Goal: Complete application form

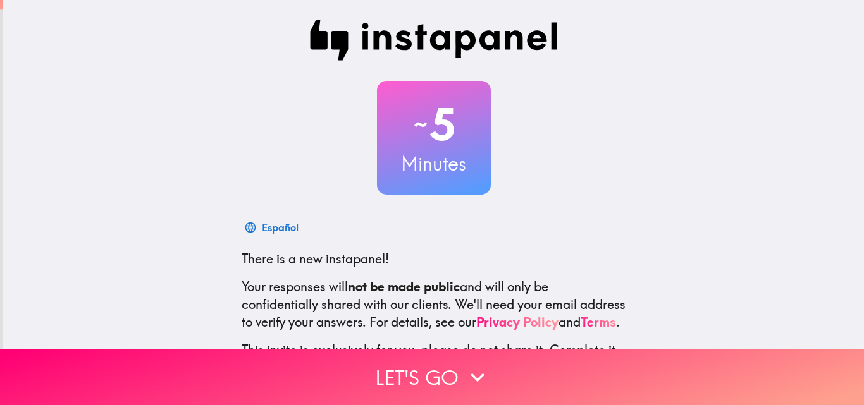
scroll to position [121, 0]
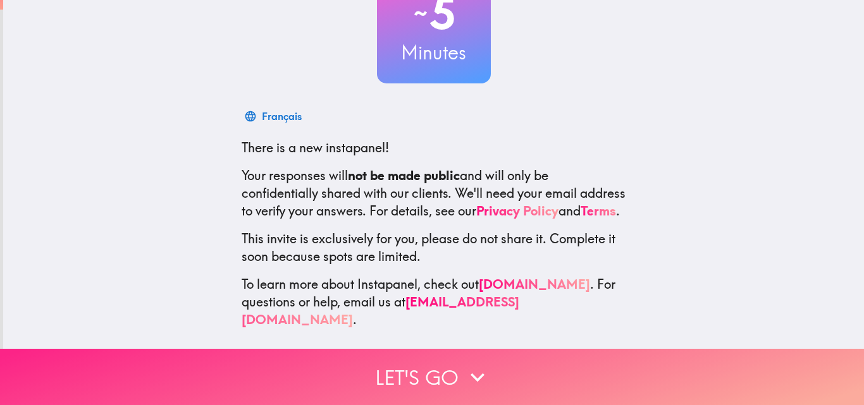
click at [457, 367] on button "Let's go" at bounding box center [432, 377] width 864 height 56
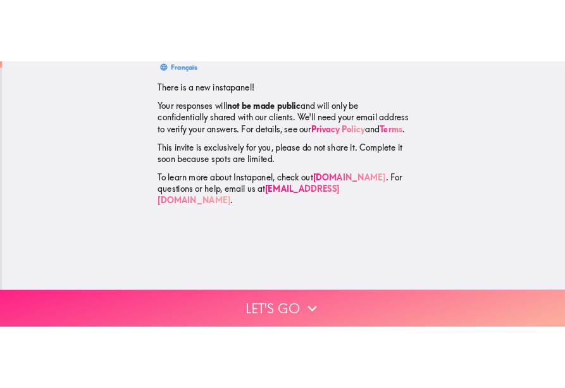
scroll to position [0, 0]
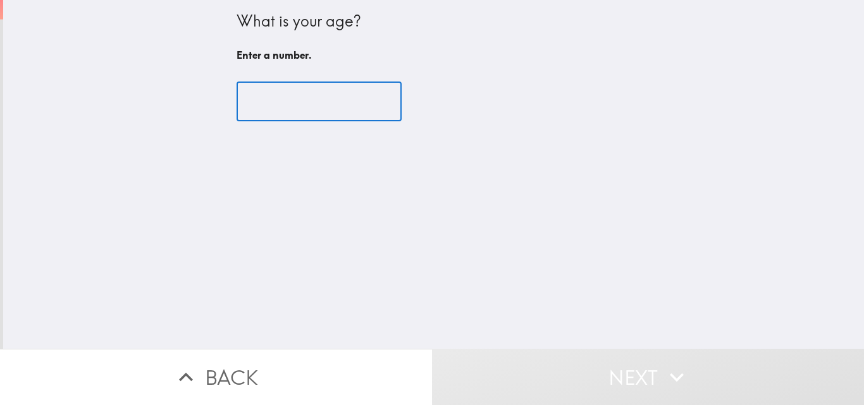
click at [308, 108] on input "number" at bounding box center [319, 101] width 165 height 39
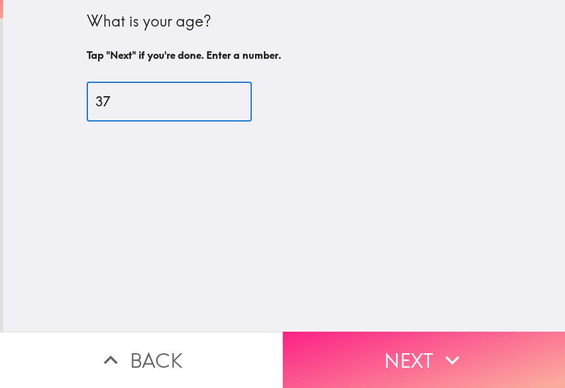
type input "37"
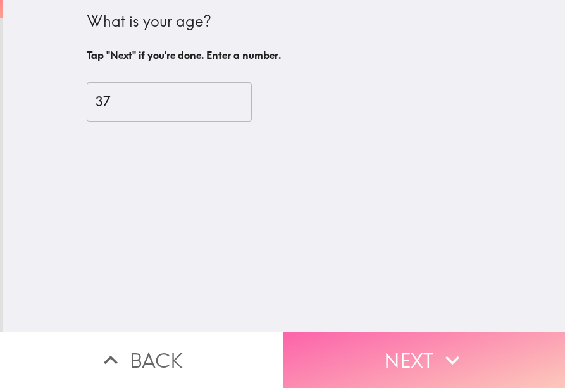
click at [448, 357] on icon "button" at bounding box center [452, 360] width 28 height 28
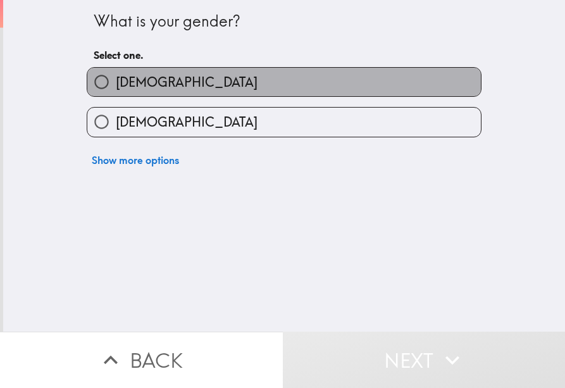
click at [151, 87] on label "[DEMOGRAPHIC_DATA]" at bounding box center [283, 82] width 393 height 28
click at [116, 87] on input "[DEMOGRAPHIC_DATA]" at bounding box center [101, 82] width 28 height 28
radio input "true"
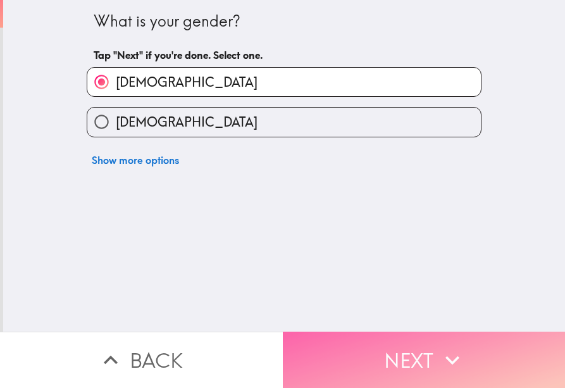
click at [386, 349] on button "Next" at bounding box center [424, 359] width 283 height 56
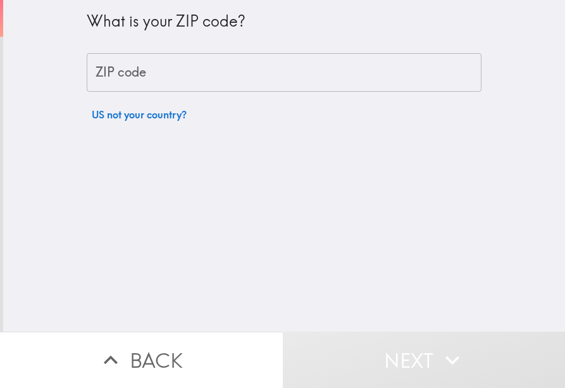
click at [199, 80] on input "ZIP code" at bounding box center [284, 72] width 395 height 39
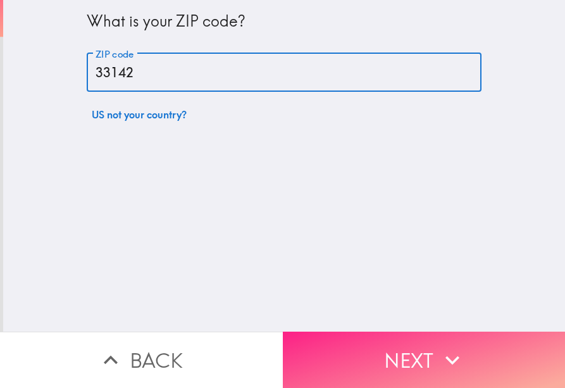
type input "33142"
click at [372, 338] on button "Next" at bounding box center [424, 359] width 283 height 56
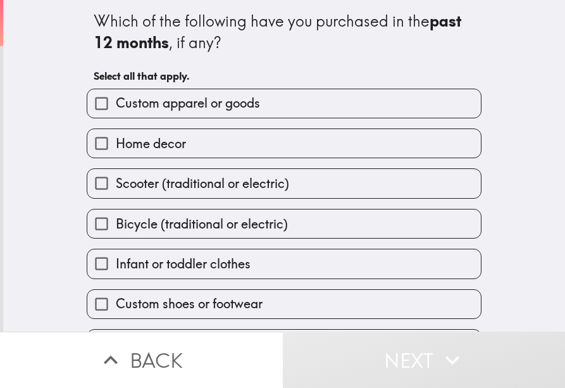
click at [210, 106] on span "Custom apparel or goods" at bounding box center [188, 103] width 144 height 18
click at [116, 106] on input "Custom apparel or goods" at bounding box center [101, 103] width 28 height 28
checkbox input "true"
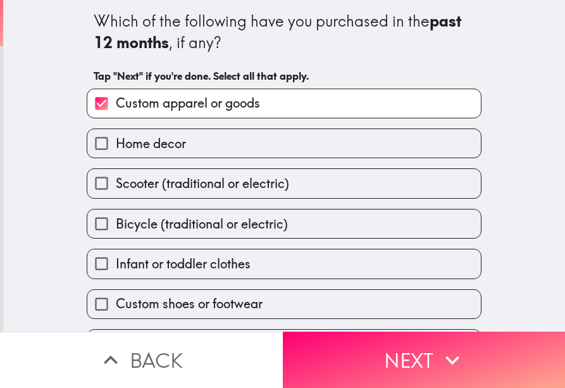
click at [185, 149] on label "Home decor" at bounding box center [283, 143] width 393 height 28
click at [116, 149] on input "Home decor" at bounding box center [101, 143] width 28 height 28
checkbox input "true"
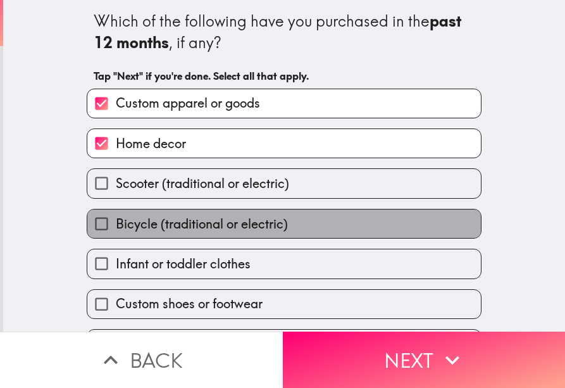
click at [201, 225] on span "Bicycle (traditional or electric)" at bounding box center [202, 224] width 172 height 18
click at [116, 225] on input "Bicycle (traditional or electric)" at bounding box center [101, 223] width 28 height 28
checkbox input "true"
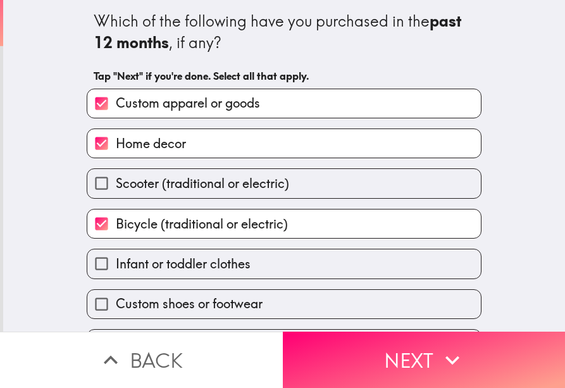
scroll to position [77, 0]
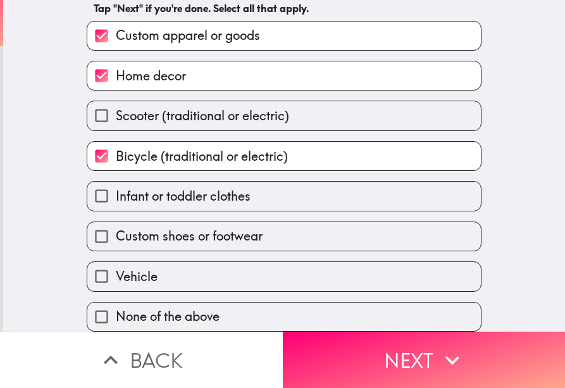
click at [202, 228] on span "Custom shoes or footwear" at bounding box center [189, 236] width 147 height 18
click at [116, 228] on input "Custom shoes or footwear" at bounding box center [101, 236] width 28 height 28
checkbox input "true"
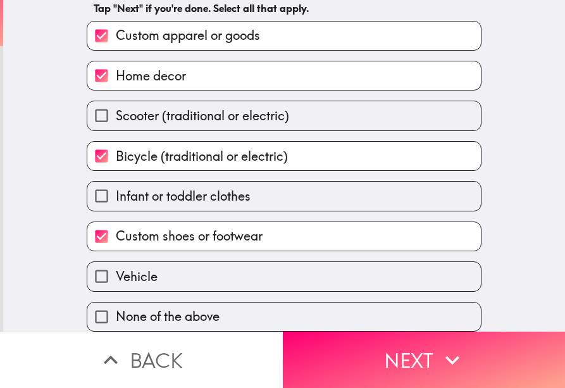
drag, startPoint x: 188, startPoint y: 264, endPoint x: 421, endPoint y: 216, distance: 237.6
click at [421, 216] on div "Custom apparel or goods Home decor Scooter (traditional or electric) Bicycle (t…" at bounding box center [279, 171] width 405 height 321
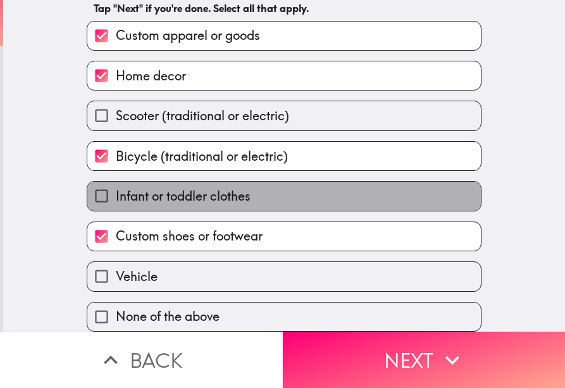
click at [265, 190] on label "Infant or toddler clothes" at bounding box center [283, 195] width 393 height 28
click at [116, 190] on input "Infant or toddler clothes" at bounding box center [101, 195] width 28 height 28
checkbox input "true"
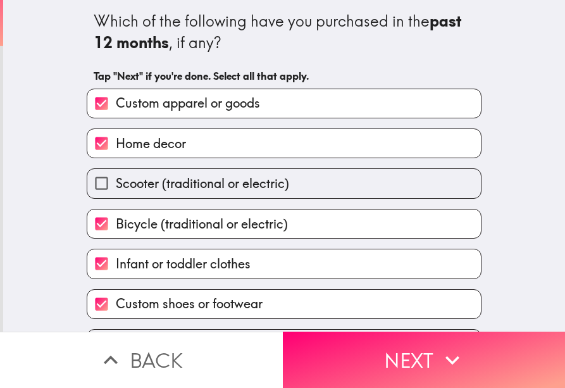
scroll to position [63, 0]
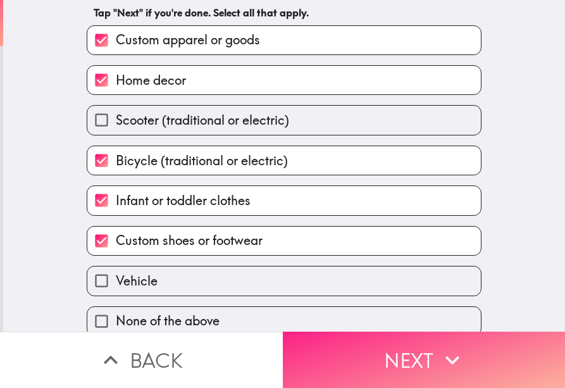
click at [380, 338] on button "Next" at bounding box center [424, 359] width 283 height 56
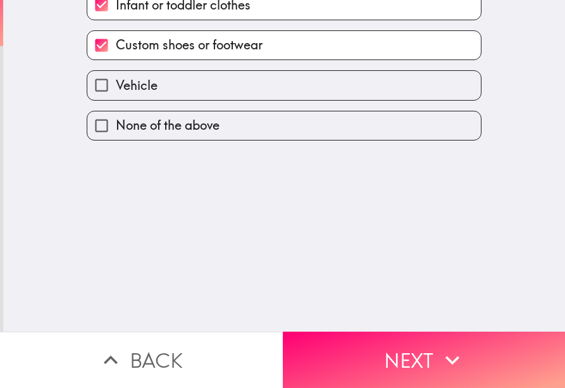
scroll to position [0, 0]
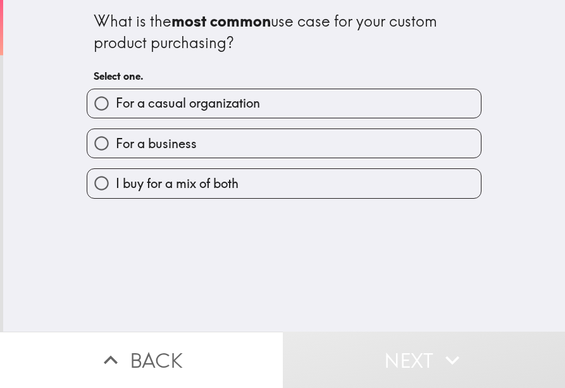
click at [207, 178] on span "I buy for a mix of both" at bounding box center [177, 184] width 123 height 18
click at [116, 178] on input "I buy for a mix of both" at bounding box center [101, 183] width 28 height 28
radio input "true"
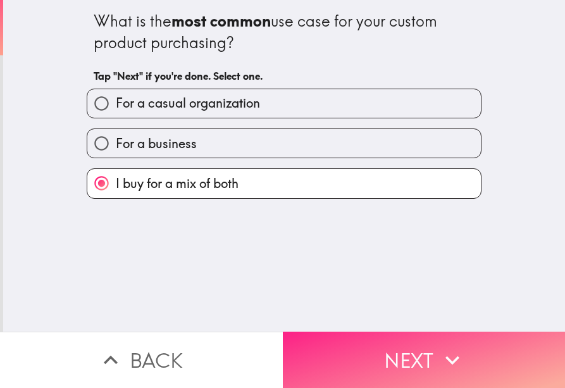
click at [355, 347] on button "Next" at bounding box center [424, 359] width 283 height 56
